Goal: Information Seeking & Learning: Learn about a topic

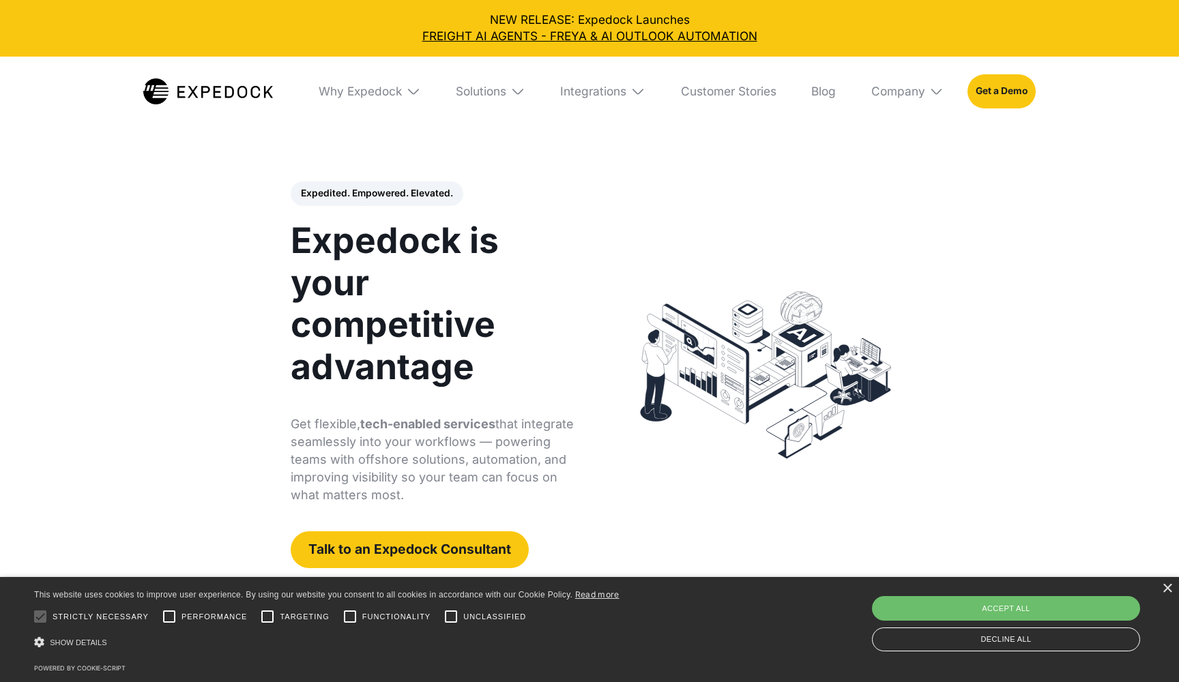
select select
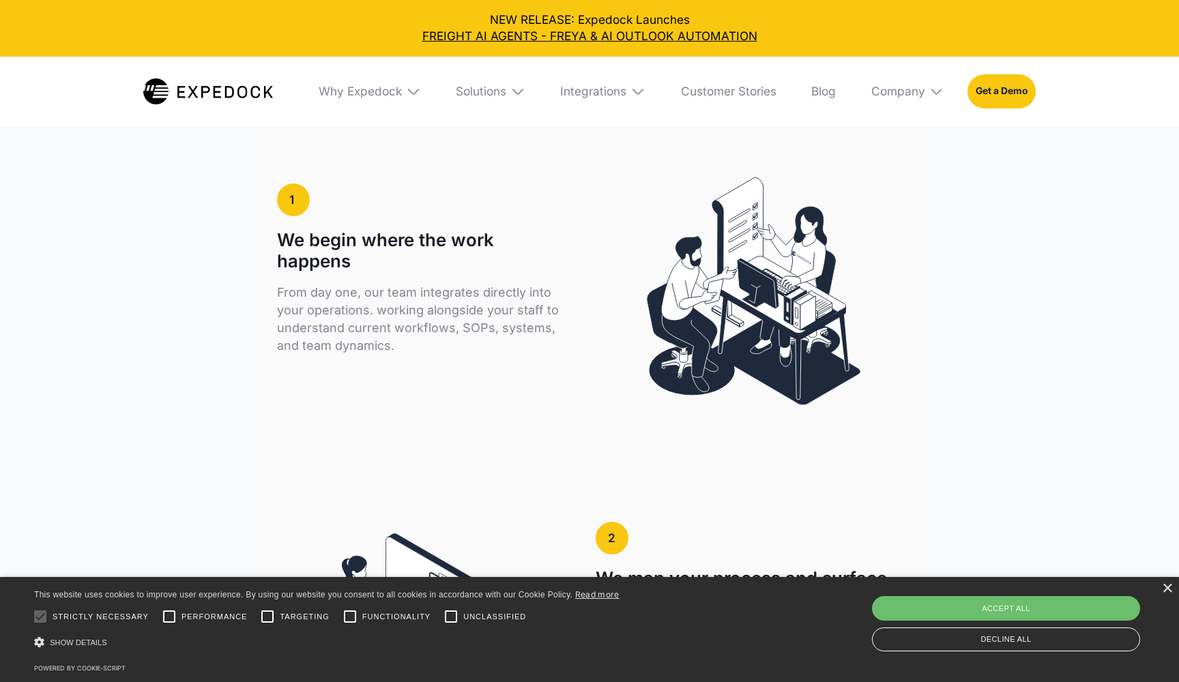
scroll to position [2326, 0]
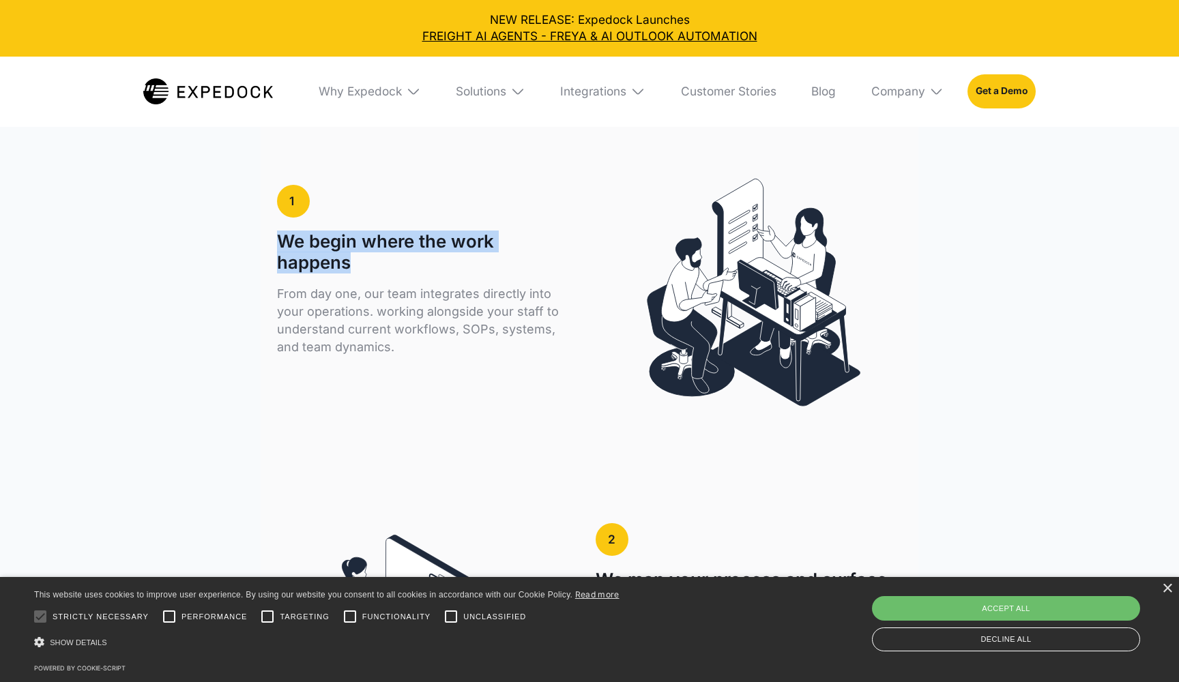
drag, startPoint x: 381, startPoint y: 238, endPoint x: 271, endPoint y: 221, distance: 111.8
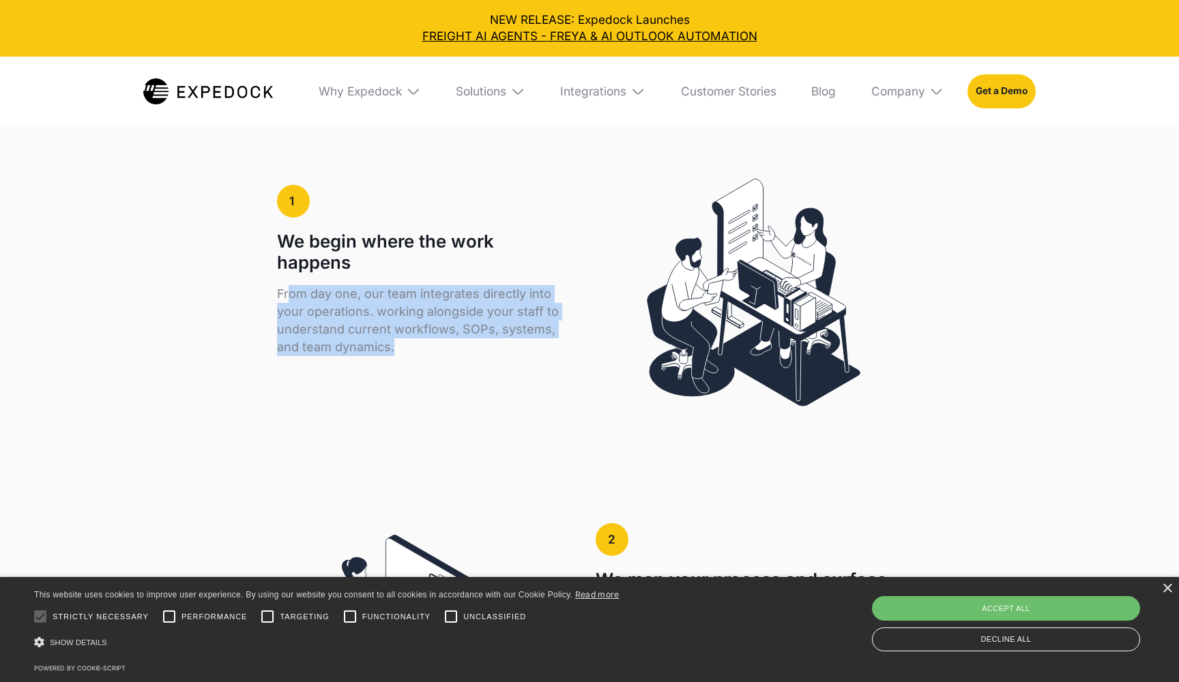
drag, startPoint x: 289, startPoint y: 272, endPoint x: 450, endPoint y: 333, distance: 171.4
click at [450, 333] on div "From day one, our team integrates directly into your operations. working alongs…" at bounding box center [421, 334] width 289 height 98
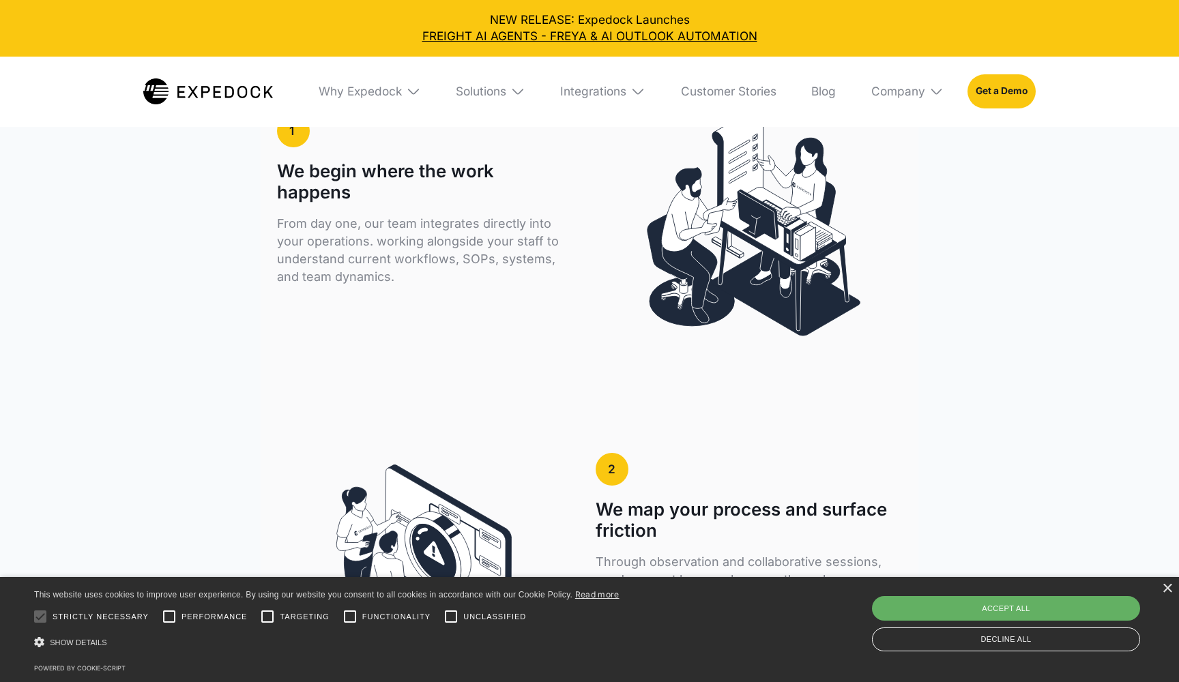
click at [1039, 607] on div "Accept all" at bounding box center [1006, 608] width 268 height 25
checkbox input "true"
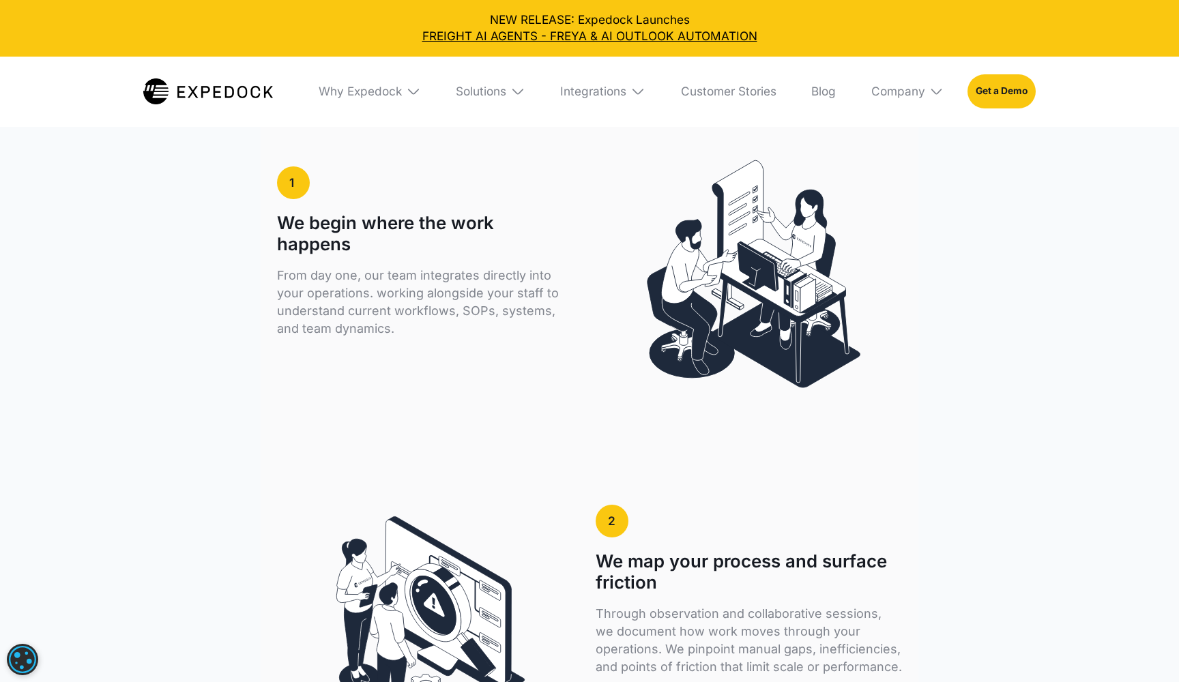
scroll to position [2343, 0]
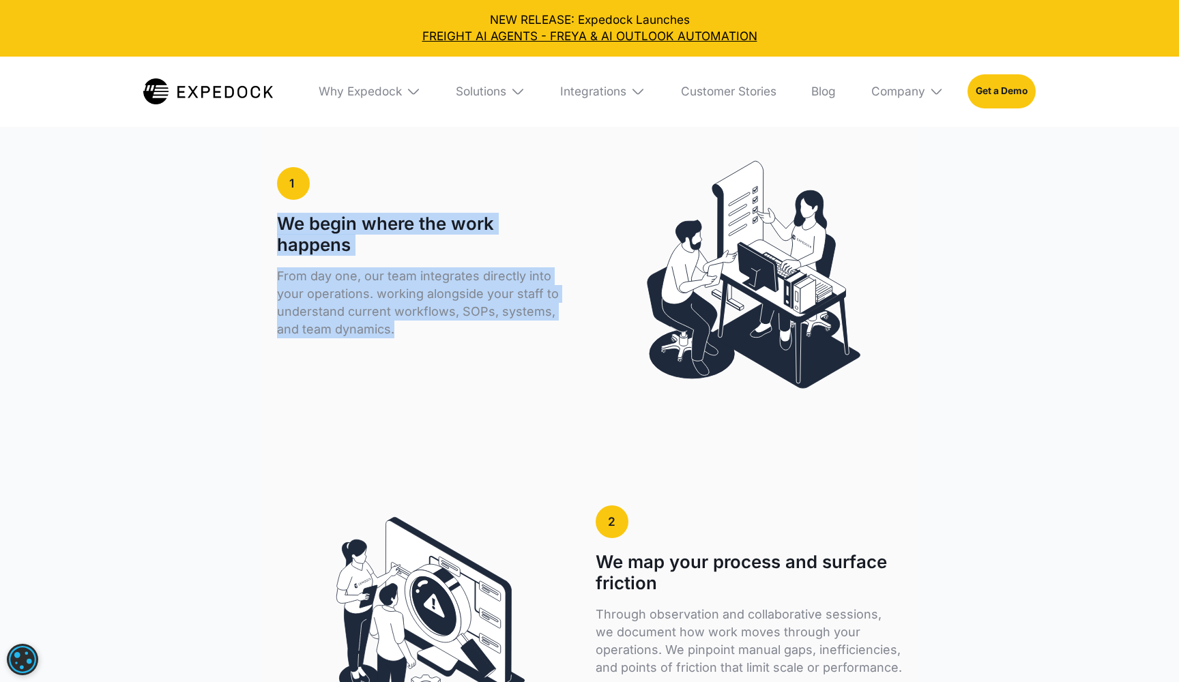
drag, startPoint x: 278, startPoint y: 191, endPoint x: 437, endPoint y: 303, distance: 194.4
click at [437, 303] on div "1 We begin where the work happens From day one, our team integrates directly in…" at bounding box center [421, 275] width 289 height 216
copy div "We begin where the work happens From day one, our team integrates directly into…"
click at [437, 303] on p "From day one, our team integrates directly into your operations. working alongs…" at bounding box center [421, 302] width 289 height 71
drag, startPoint x: 413, startPoint y: 303, endPoint x: 270, endPoint y: 248, distance: 153.3
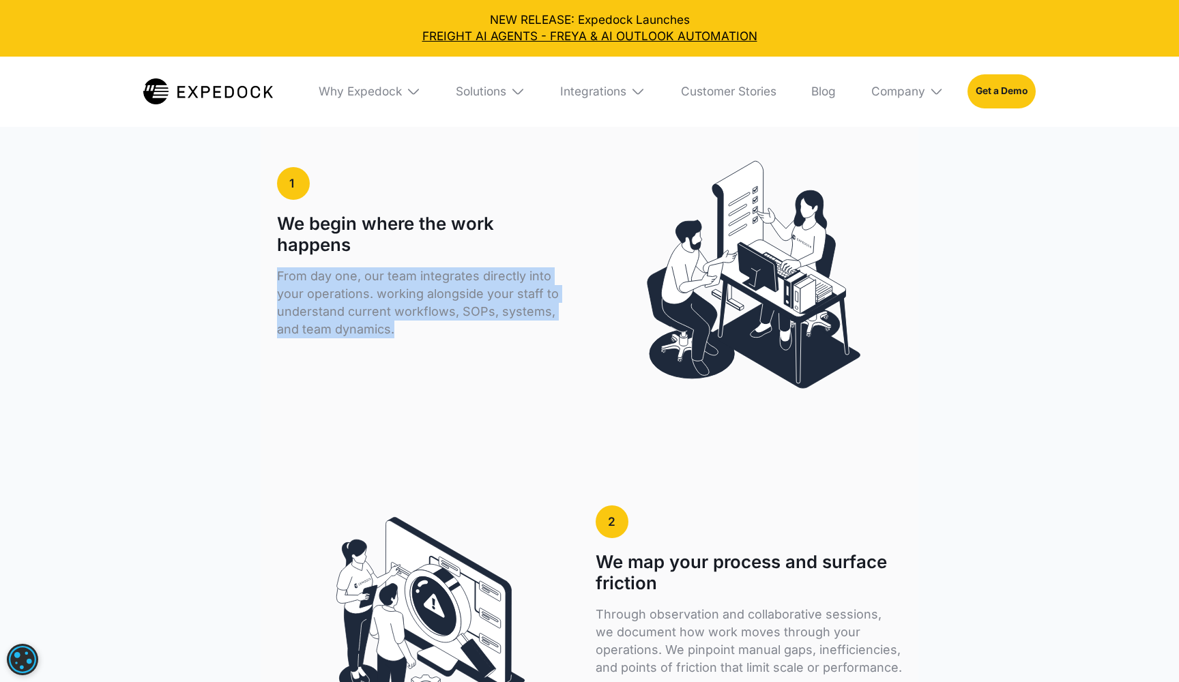
copy p "From day one, our team integrates directly into your operations. working alongs…"
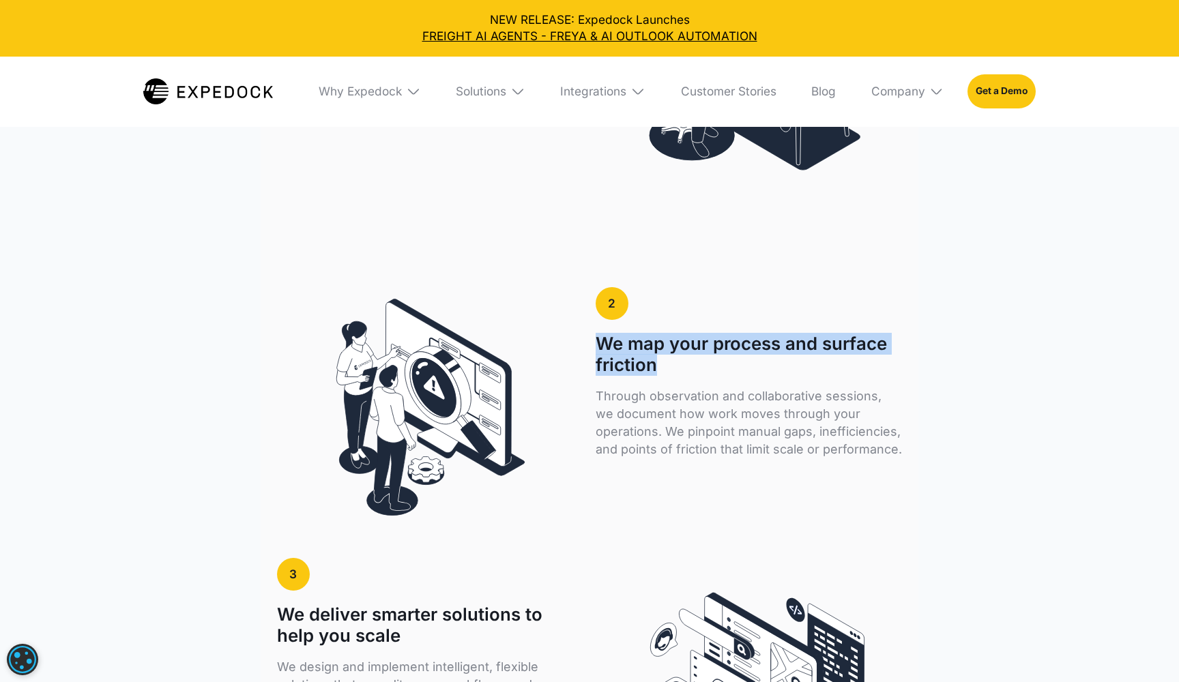
drag, startPoint x: 595, startPoint y: 322, endPoint x: 678, endPoint y: 341, distance: 85.4
click at [678, 341] on h1 "We map your process and surface friction" at bounding box center [749, 355] width 306 height 42
click at [678, 341] on h1 "We map your process and surface friction" at bounding box center [749, 354] width 306 height 42
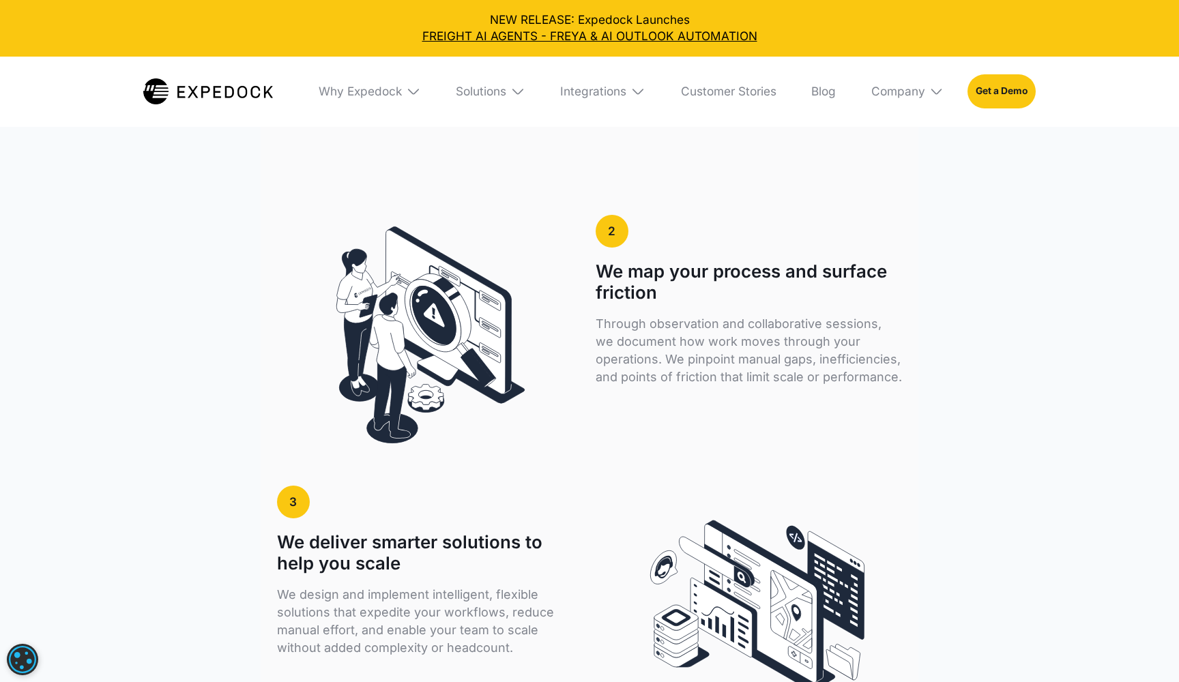
scroll to position [2633, 0]
